Goal: Transaction & Acquisition: Purchase product/service

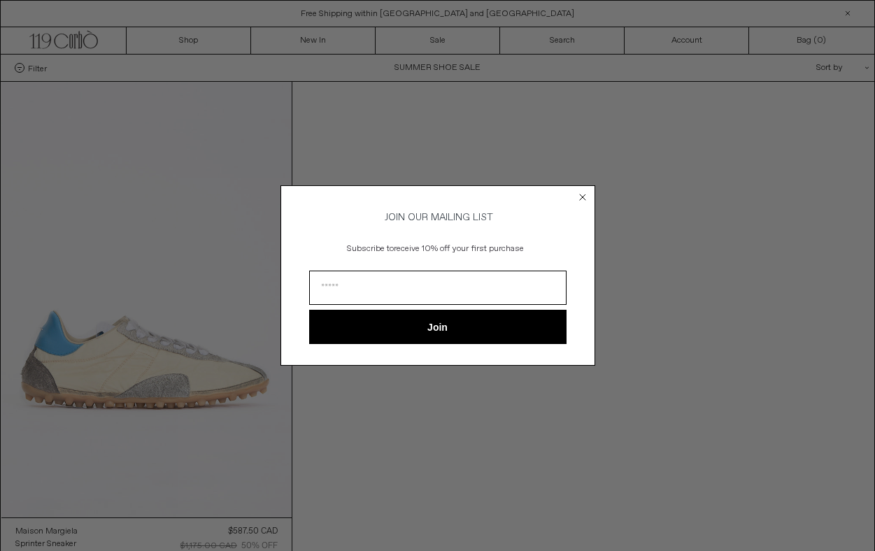
click at [583, 195] on icon "Close dialog" at bounding box center [583, 198] width 6 height 6
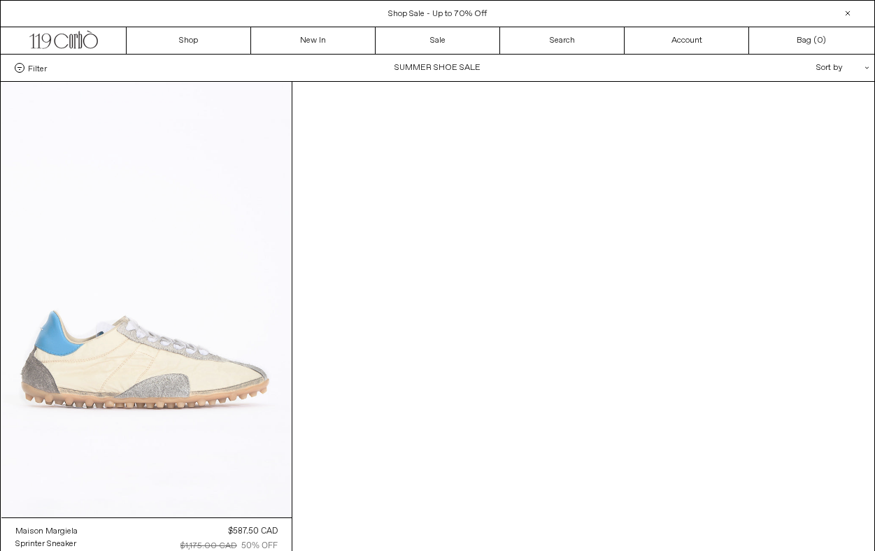
scroll to position [64, 0]
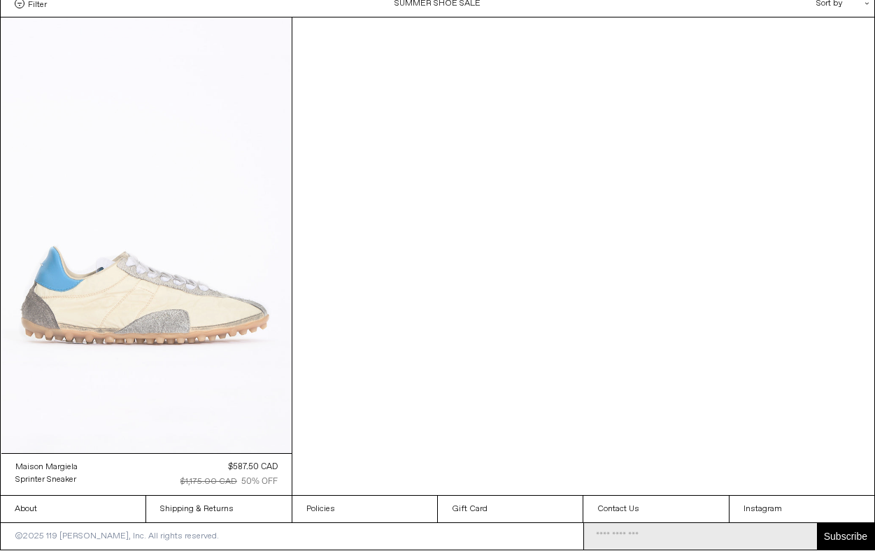
click at [232, 238] on at bounding box center [146, 235] width 290 height 436
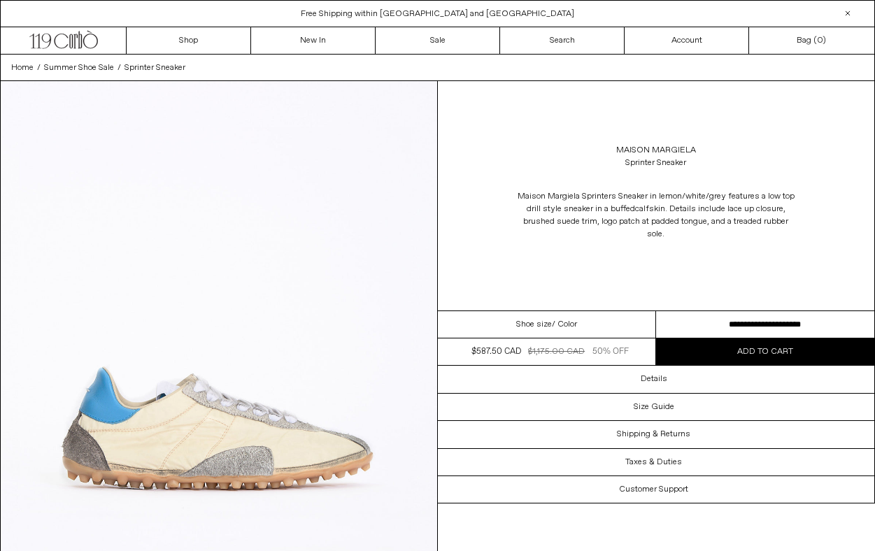
click at [675, 322] on select "**********" at bounding box center [765, 324] width 218 height 27
click at [656, 151] on link "Maison Margiela" at bounding box center [656, 150] width 80 height 13
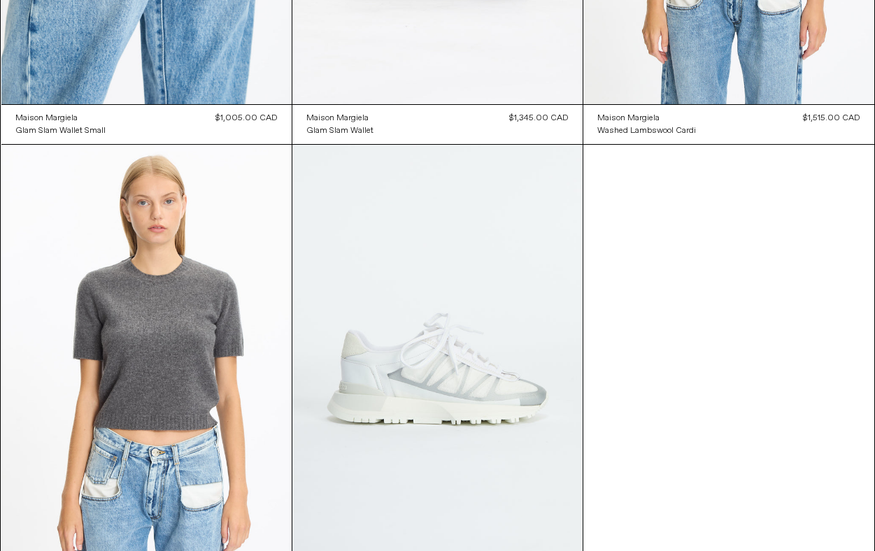
scroll to position [5325, 0]
